Goal: Check status

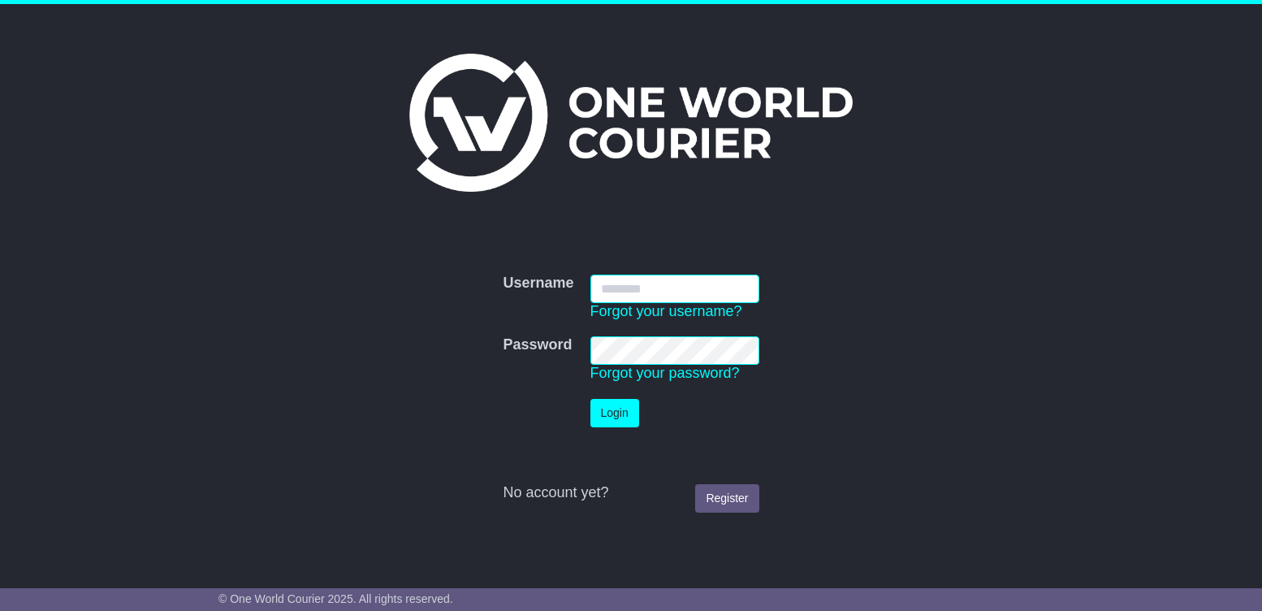
type input "**********"
click at [624, 401] on button "Login" at bounding box center [614, 413] width 49 height 28
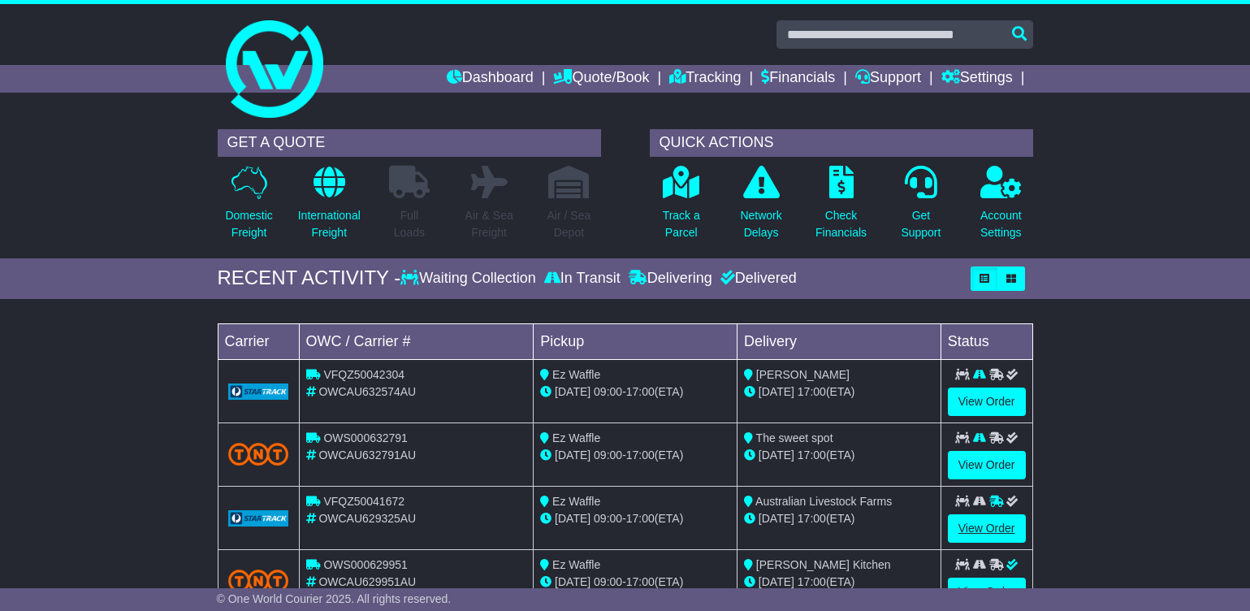
click at [986, 530] on link "View Order" at bounding box center [987, 528] width 78 height 28
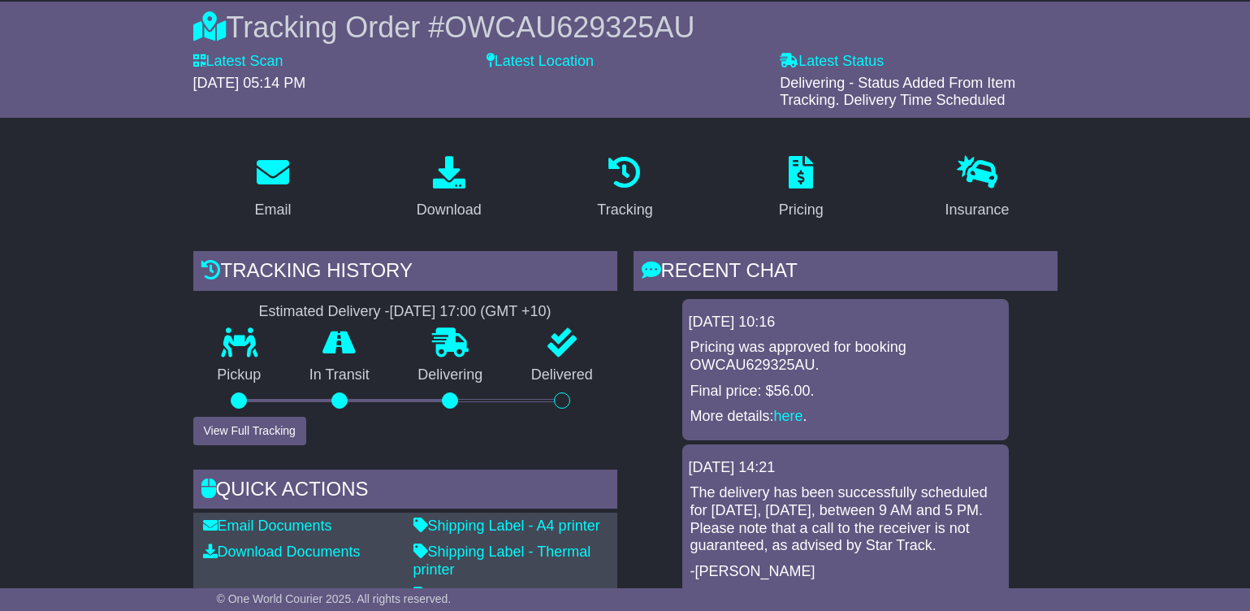
scroll to position [263, 0]
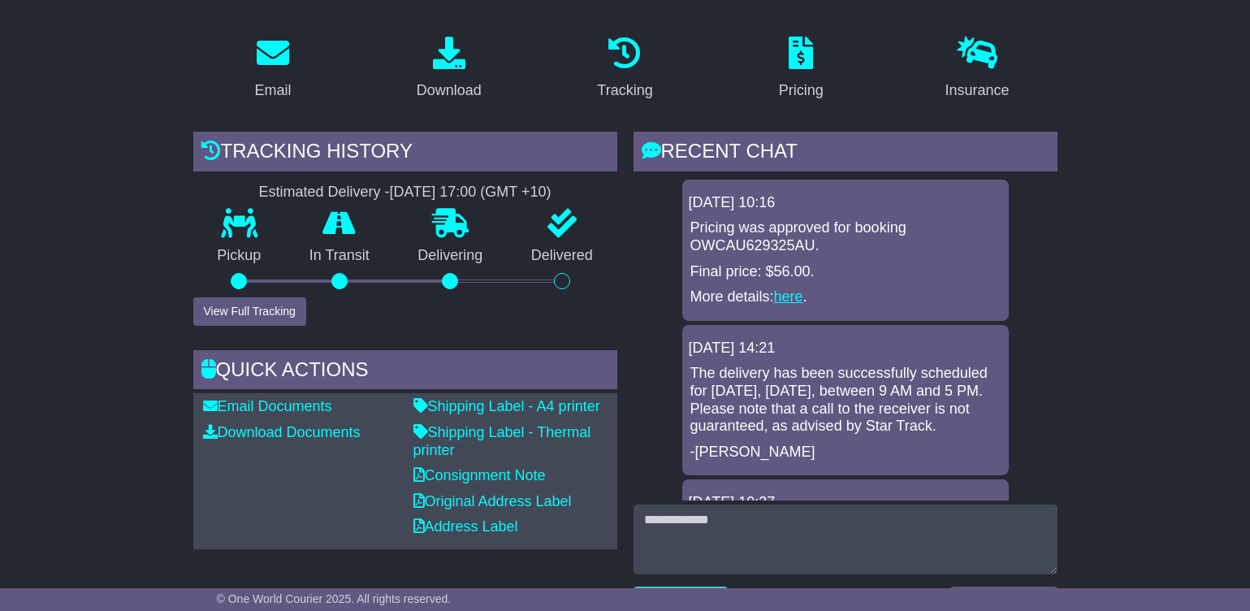
click at [787, 288] on link "here" at bounding box center [788, 296] width 29 height 16
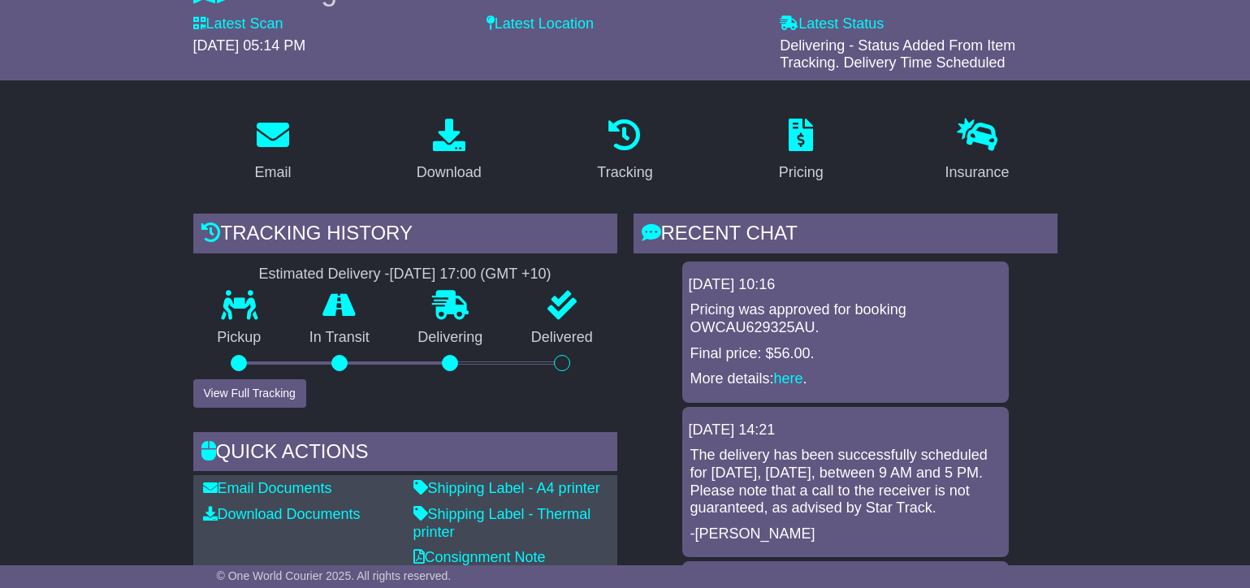
scroll to position [184, 0]
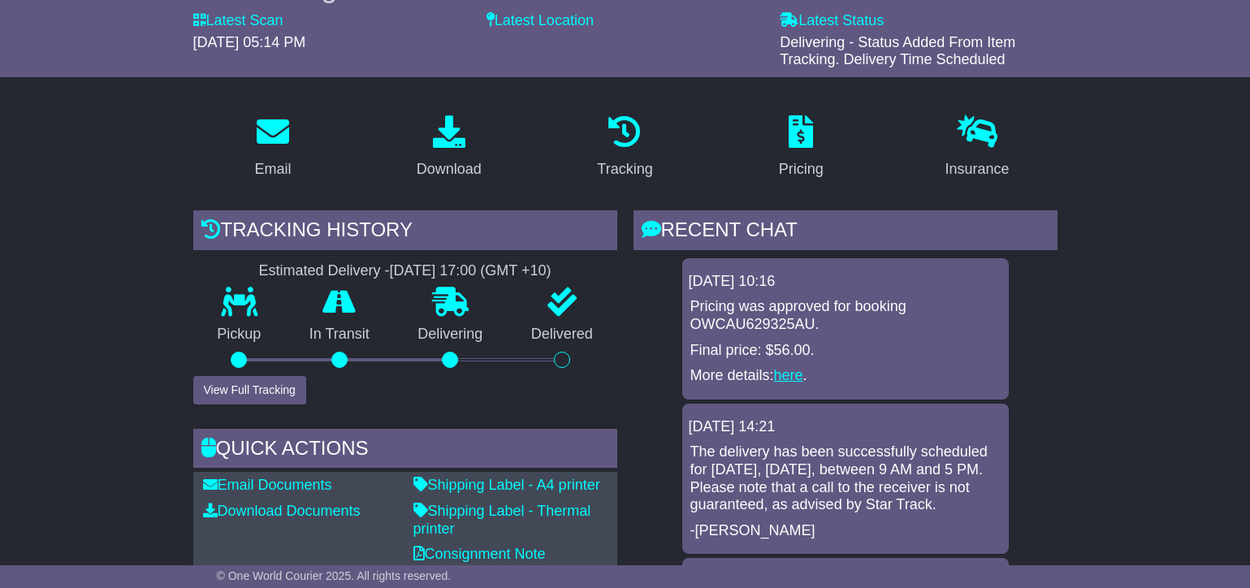
click at [791, 372] on link "here" at bounding box center [788, 375] width 29 height 16
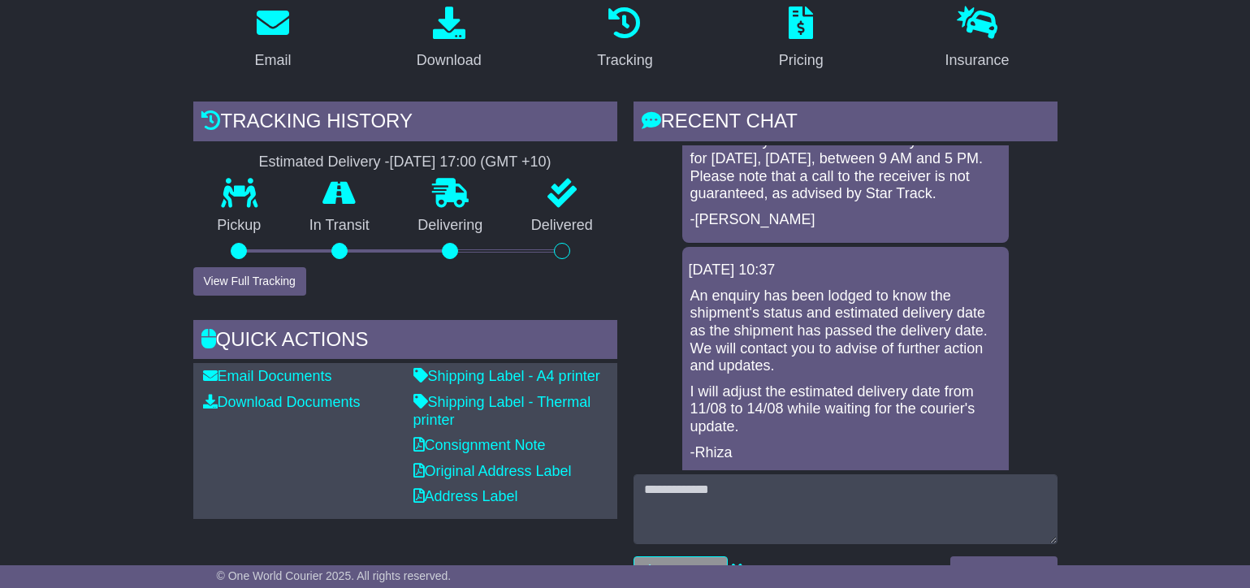
scroll to position [296, 0]
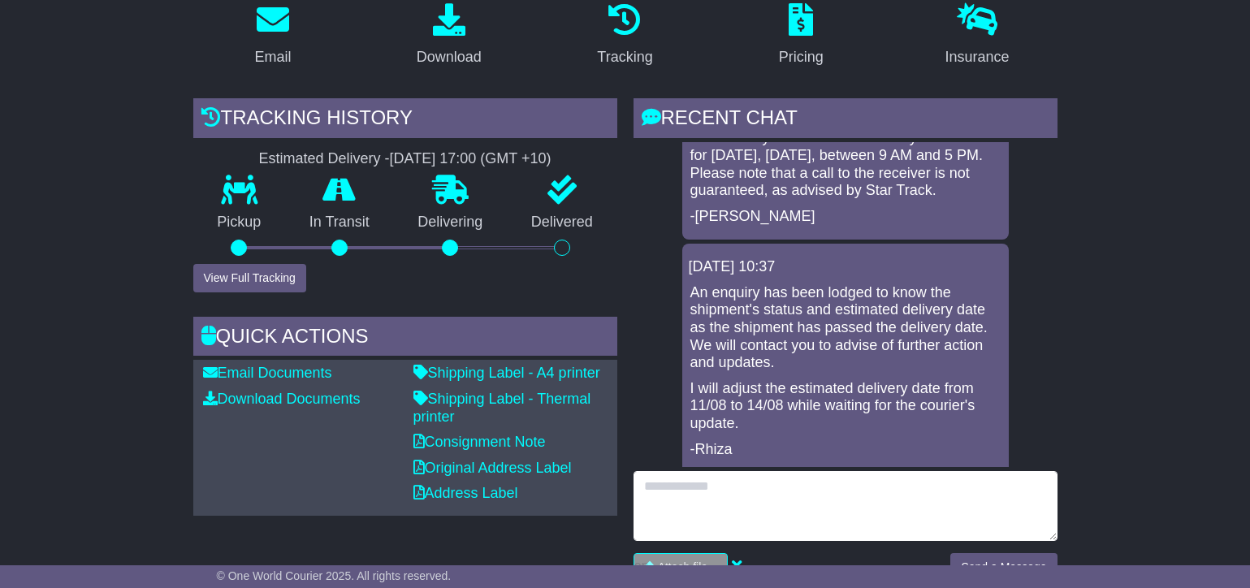
click at [679, 482] on textarea at bounding box center [846, 506] width 424 height 70
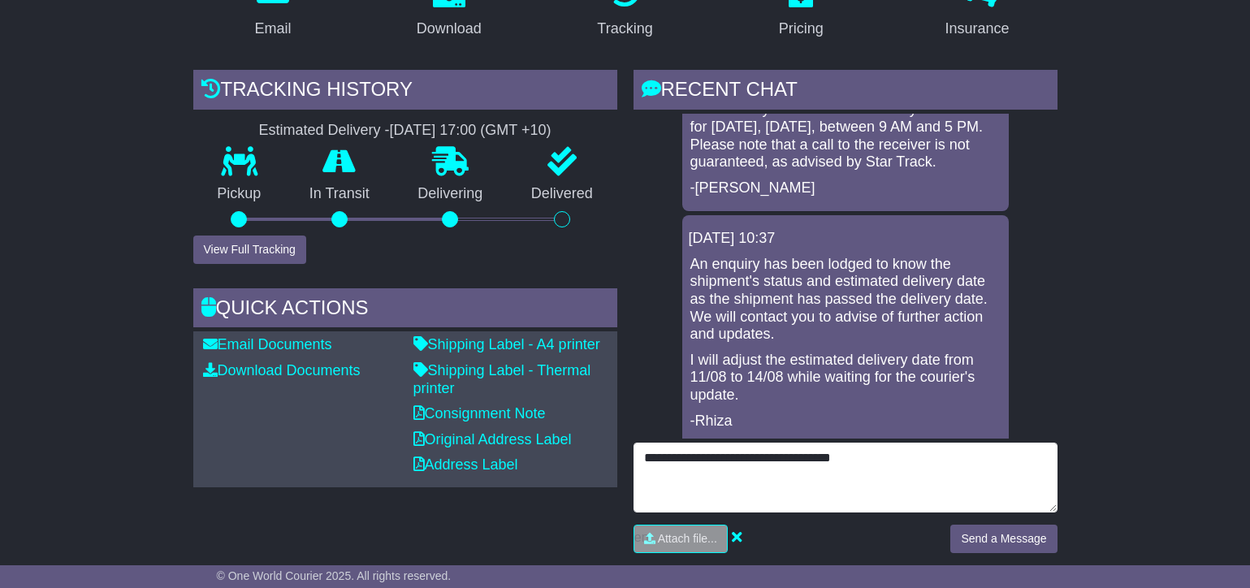
scroll to position [328, 0]
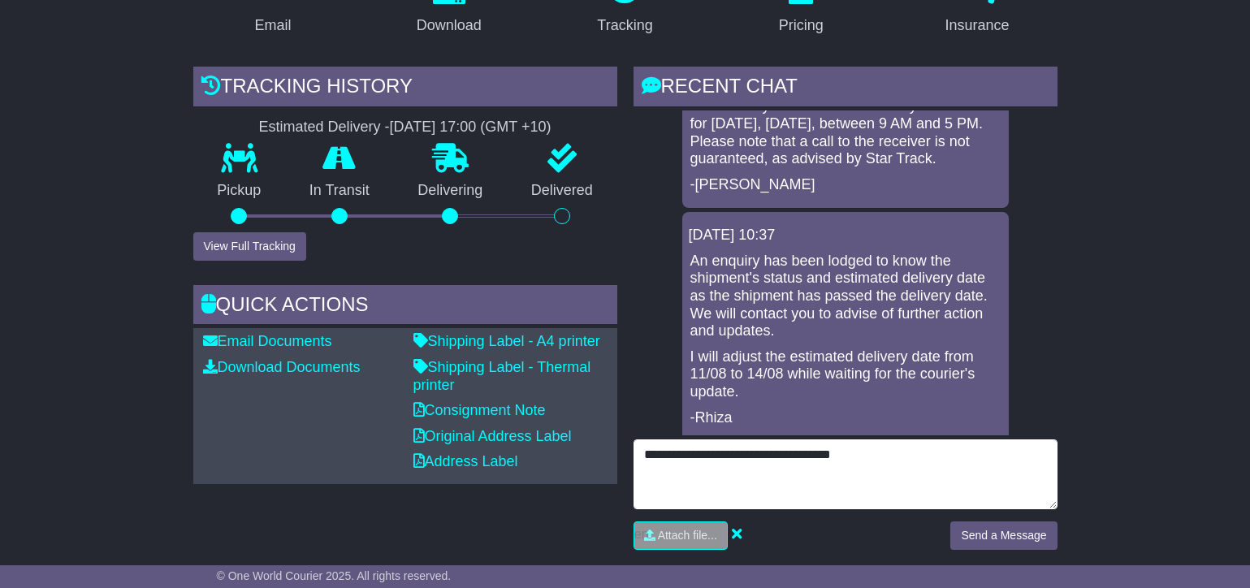
type textarea "**********"
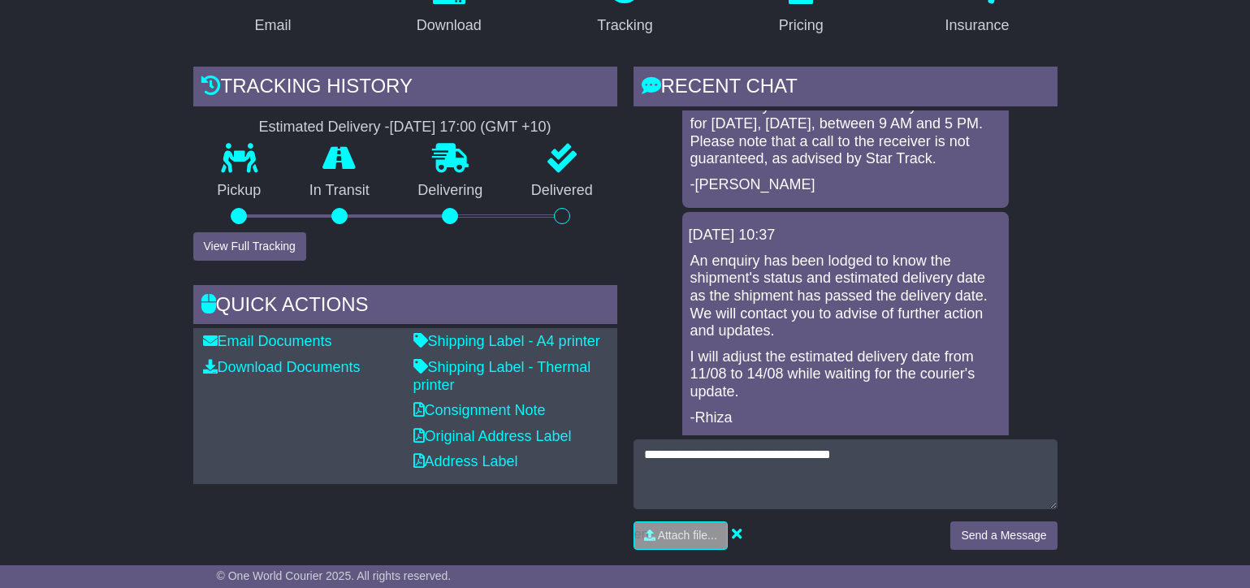
click at [1001, 535] on button "Send a Message" at bounding box center [1003, 535] width 106 height 28
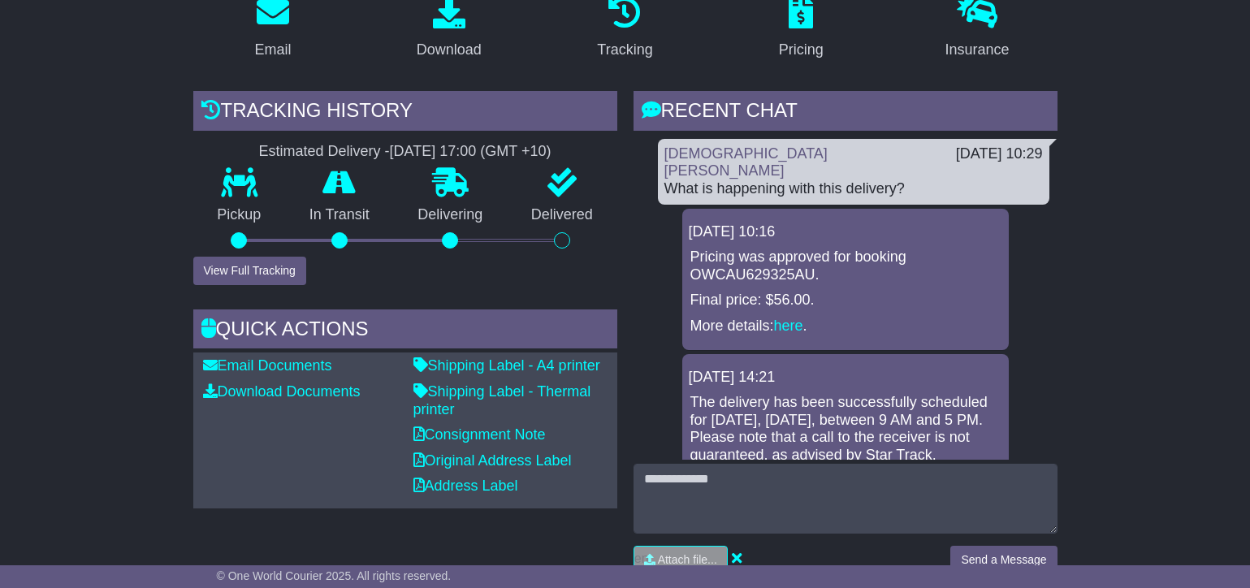
scroll to position [1, 0]
